Goal: Use online tool/utility: Utilize a website feature to perform a specific function

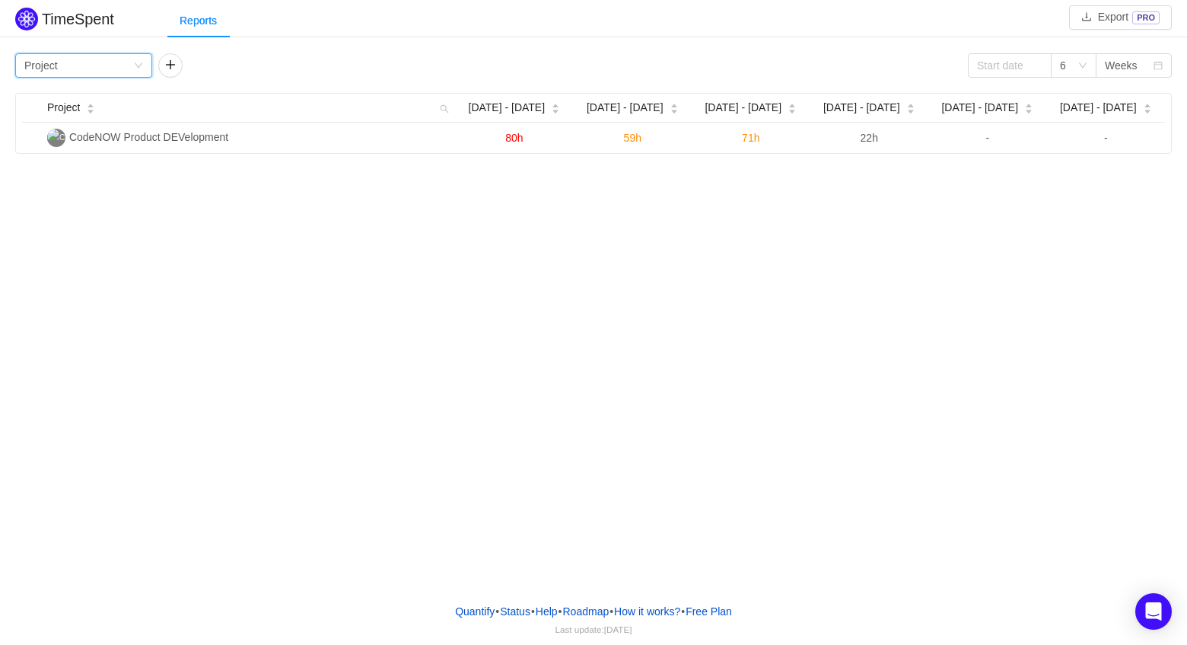
click at [140, 60] on div "Group by Project" at bounding box center [83, 65] width 137 height 24
click at [67, 186] on li "Person" at bounding box center [83, 193] width 137 height 24
